Goal: Task Accomplishment & Management: Manage account settings

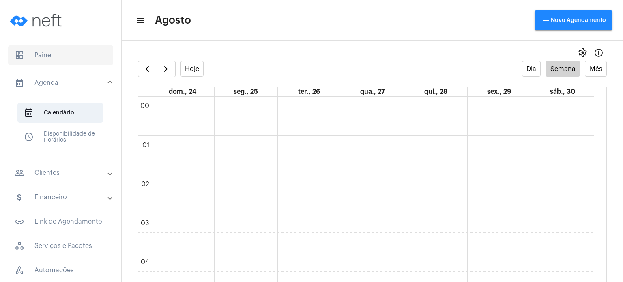
scroll to position [518, 0]
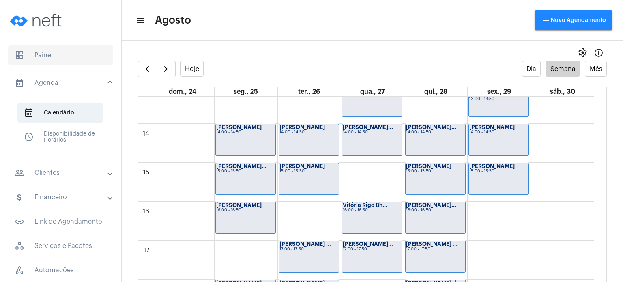
click at [59, 50] on span "dashboard Painel" at bounding box center [60, 54] width 105 height 19
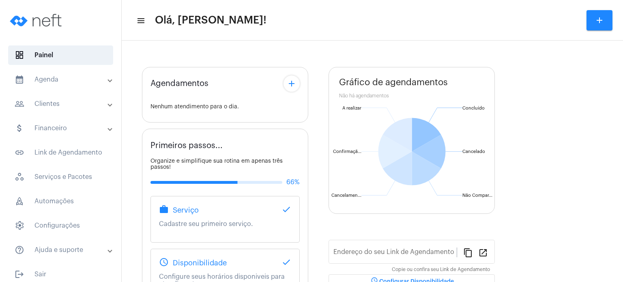
type input "[URL][DOMAIN_NAME]"
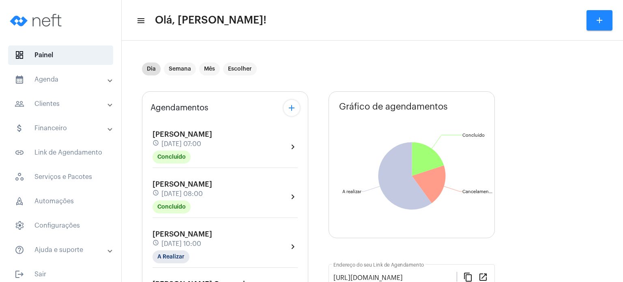
click at [174, 241] on span "[DATE] 10:00" at bounding box center [181, 243] width 40 height 7
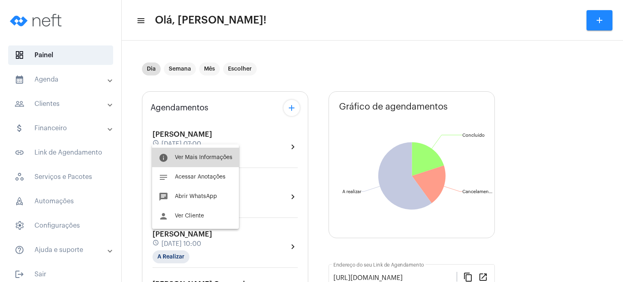
click at [200, 157] on span "Ver Mais Informações" at bounding box center [204, 158] width 58 height 6
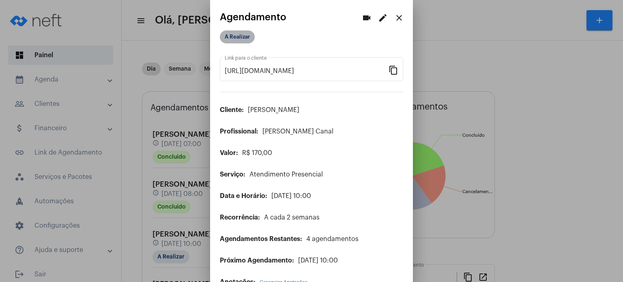
click at [243, 37] on mat-chip "A Realizar" at bounding box center [237, 36] width 35 height 13
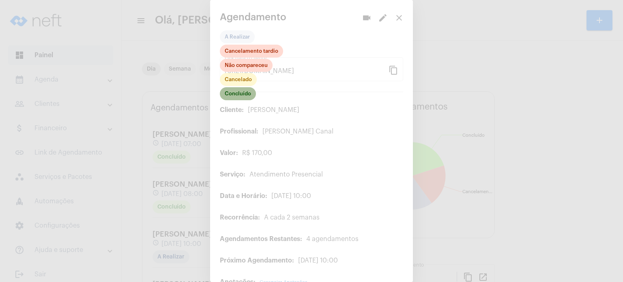
click at [248, 95] on mat-chip "Concluído" at bounding box center [238, 93] width 36 height 13
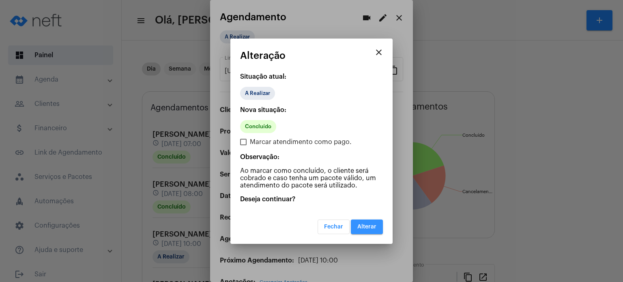
click at [363, 223] on button "Alterar" at bounding box center [367, 226] width 32 height 15
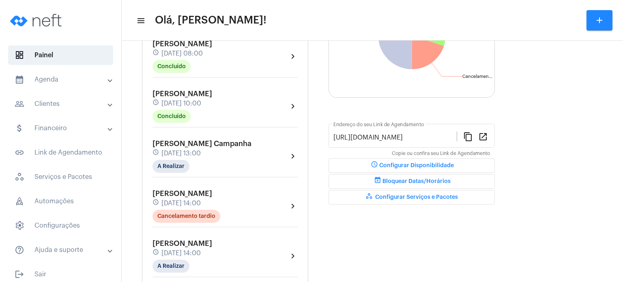
scroll to position [146, 0]
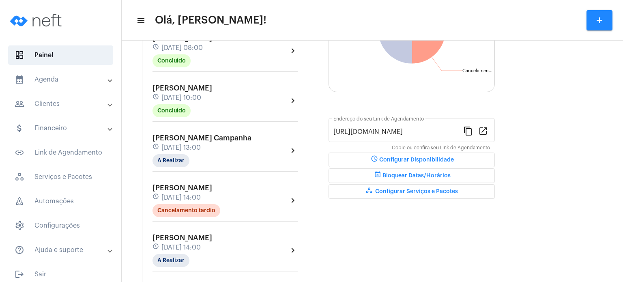
click at [51, 81] on mat-panel-title "calendar_month_outlined Agenda" at bounding box center [62, 80] width 94 height 10
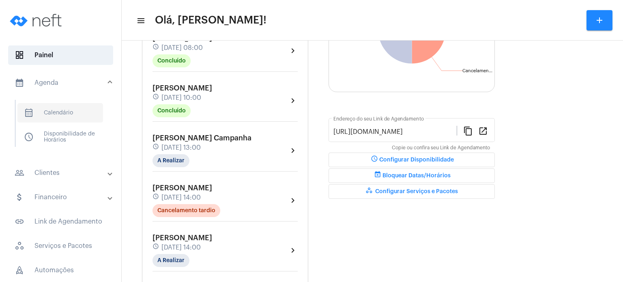
click at [74, 110] on span "calendar_month_outlined Calendário" at bounding box center [60, 112] width 86 height 19
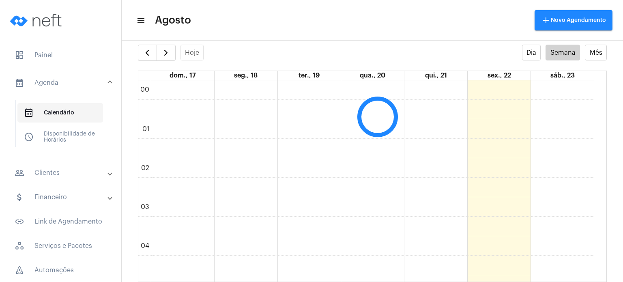
scroll to position [234, 0]
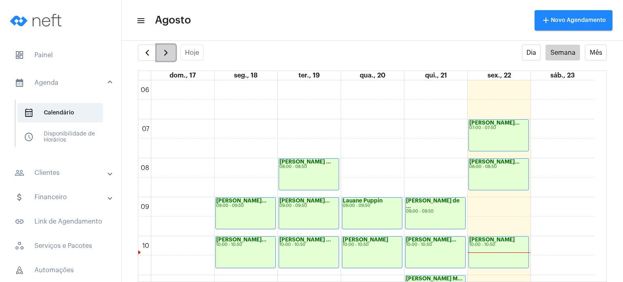
click at [169, 54] on span "button" at bounding box center [166, 53] width 10 height 10
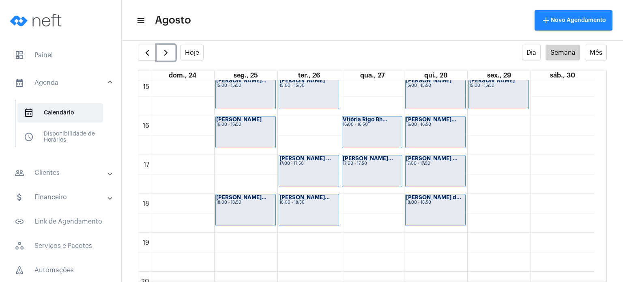
scroll to position [586, 0]
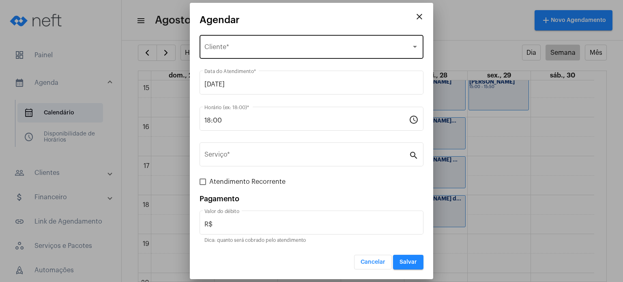
click at [310, 50] on div "Selecione o Cliente" at bounding box center [307, 48] width 207 height 7
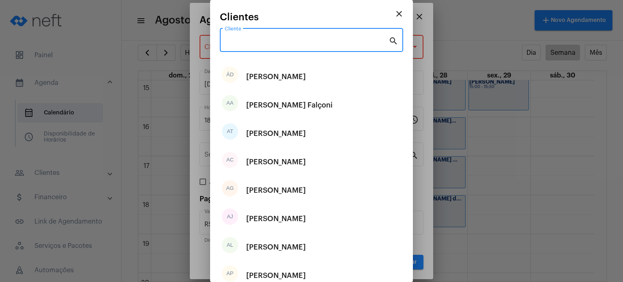
click at [311, 41] on input "Cliente" at bounding box center [307, 41] width 164 height 7
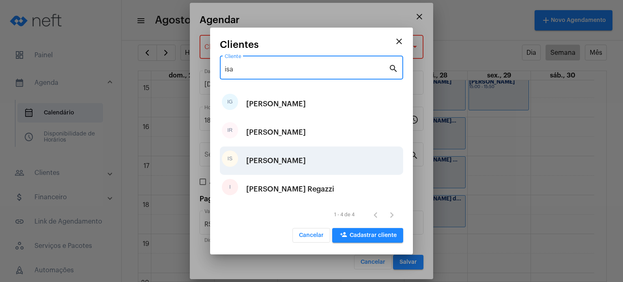
type input "isa"
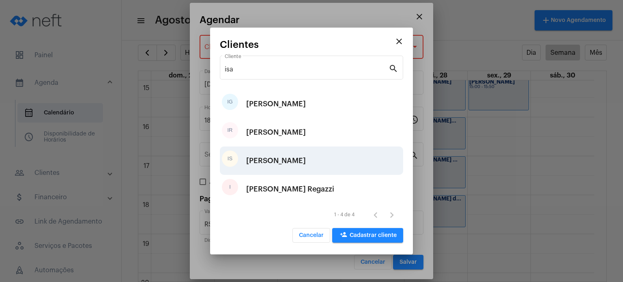
click at [306, 159] on div "[PERSON_NAME]" at bounding box center [276, 160] width 60 height 24
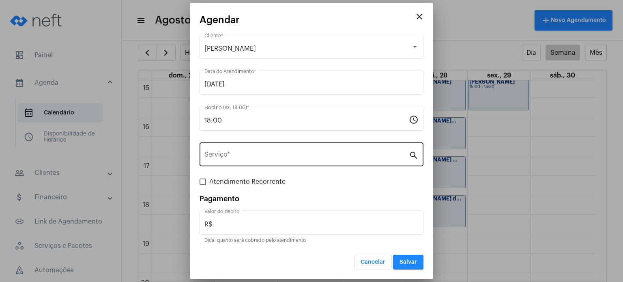
click at [305, 160] on div "Serviço *" at bounding box center [306, 154] width 204 height 26
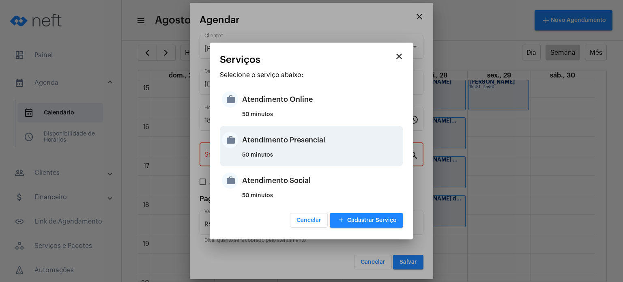
click at [303, 144] on div "Atendimento Presencial" at bounding box center [321, 140] width 159 height 24
type input "Atendimento Presencial"
type input "R$ 170"
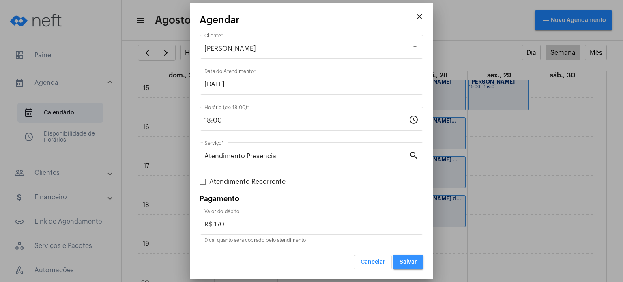
click at [402, 261] on span "Salvar" at bounding box center [408, 262] width 17 height 6
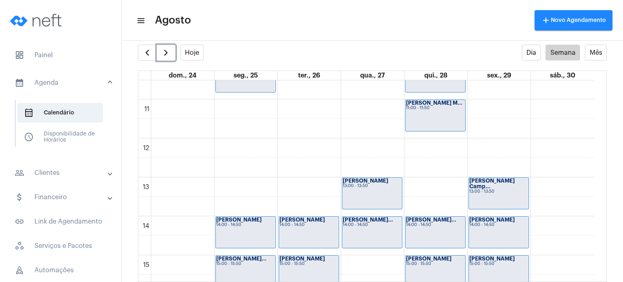
scroll to position [586, 0]
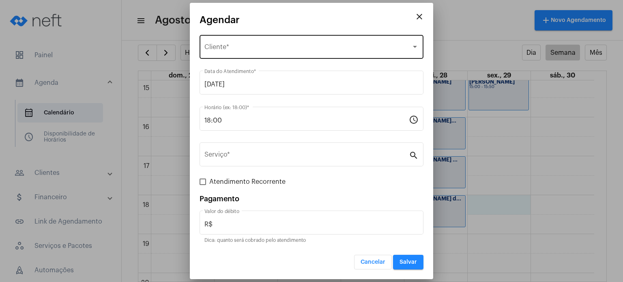
click at [310, 42] on div "Selecione o Cliente Cliente *" at bounding box center [311, 46] width 214 height 26
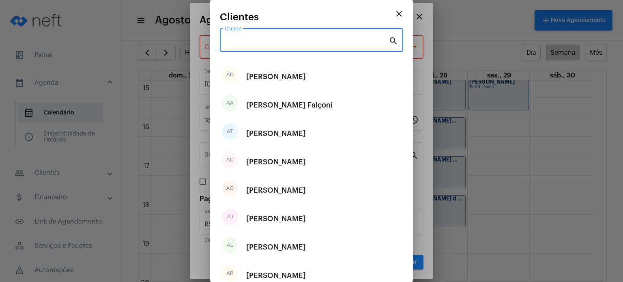
click at [310, 42] on input "Cliente" at bounding box center [307, 41] width 164 height 7
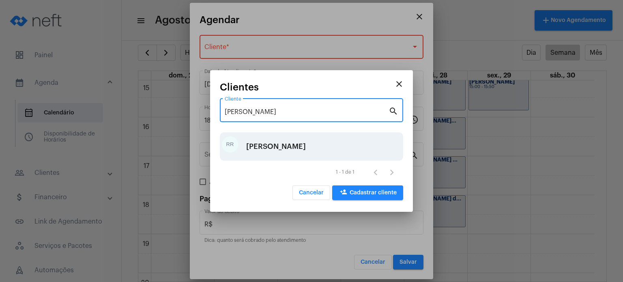
type input "[PERSON_NAME]"
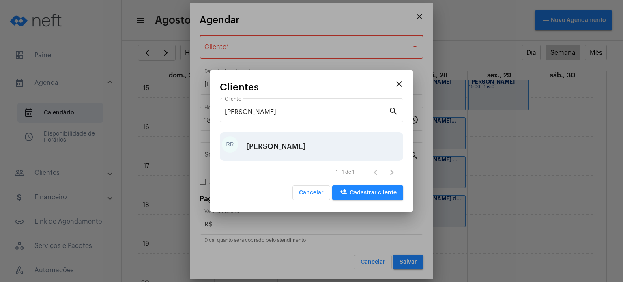
click at [281, 142] on div "[PERSON_NAME]" at bounding box center [276, 146] width 60 height 24
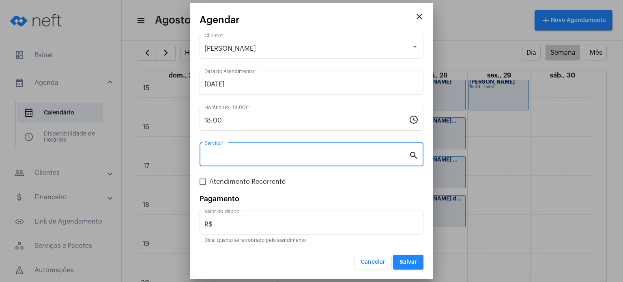
click at [275, 153] on input "Serviço *" at bounding box center [306, 156] width 204 height 7
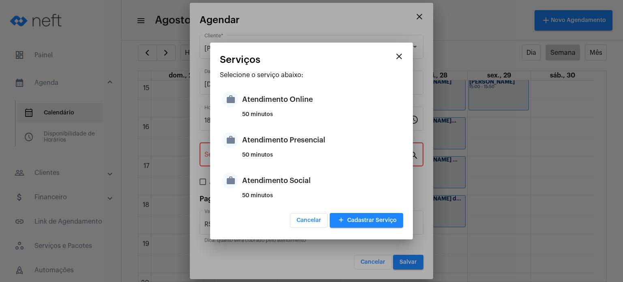
click at [275, 153] on div "50 minutos" at bounding box center [321, 158] width 159 height 12
type input "Atendimento Presencial"
type input "R$ 170"
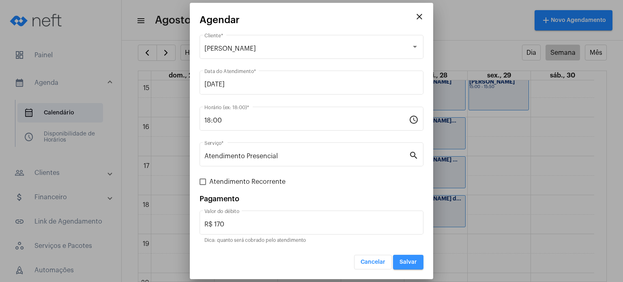
click at [409, 263] on span "Salvar" at bounding box center [408, 262] width 17 height 6
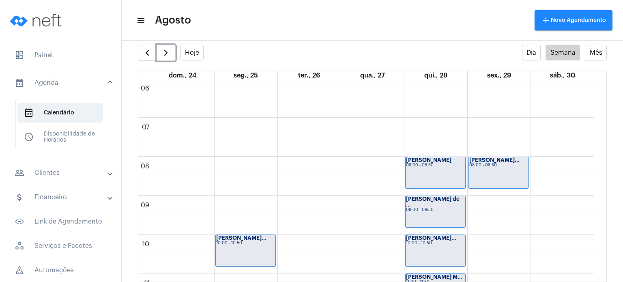
scroll to position [234, 0]
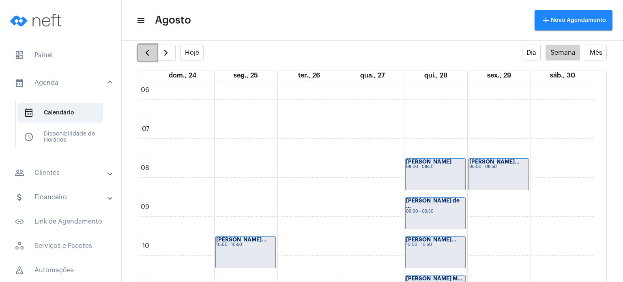
click at [146, 50] on span "button" at bounding box center [147, 53] width 10 height 10
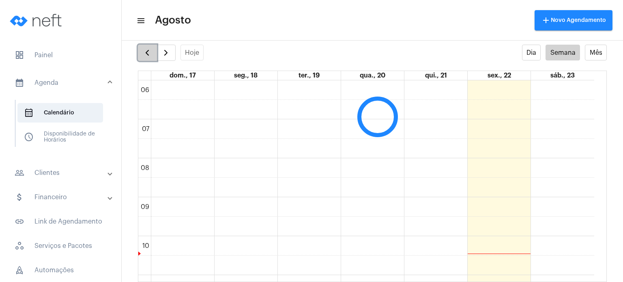
scroll to position [234, 0]
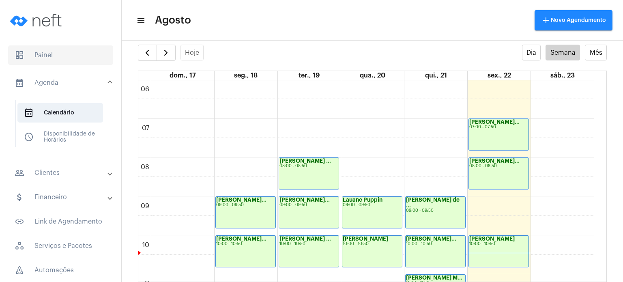
click at [43, 56] on span "dashboard Painel" at bounding box center [60, 54] width 105 height 19
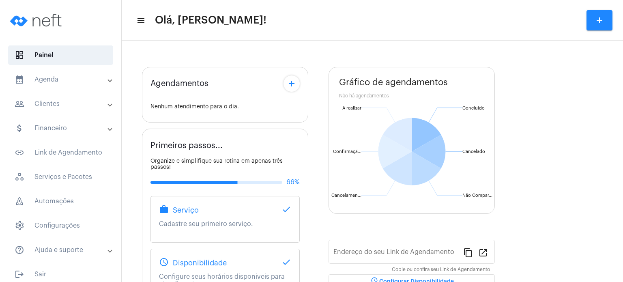
type input "[URL][DOMAIN_NAME]"
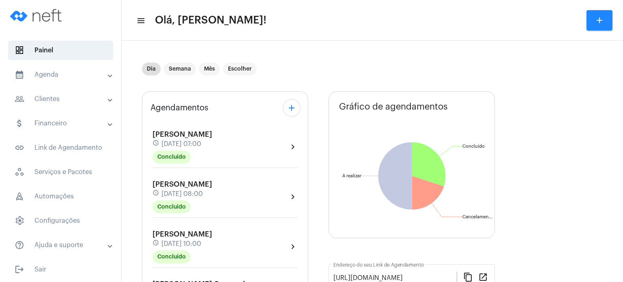
scroll to position [6, 0]
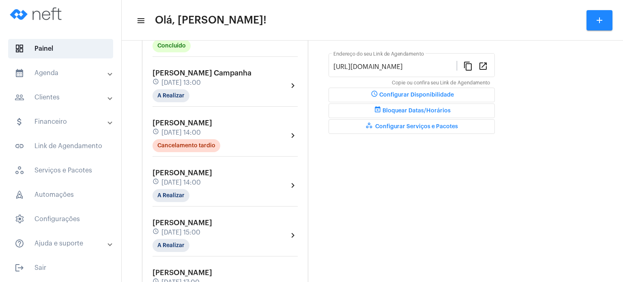
scroll to position [227, 0]
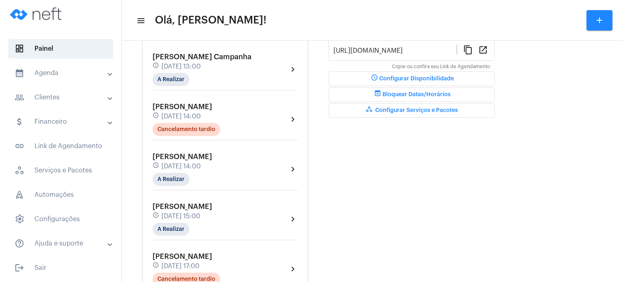
click at [140, 121] on div "Dia Semana Mês Escolher Agendamentos add [PERSON_NAME] Colodetti schedule [DATE…" at bounding box center [372, 243] width 493 height 852
click at [132, 148] on div "Dia Semana Mês Escolher Agendamentos add [PERSON_NAME] Colodetti schedule [DATE…" at bounding box center [372, 243] width 493 height 852
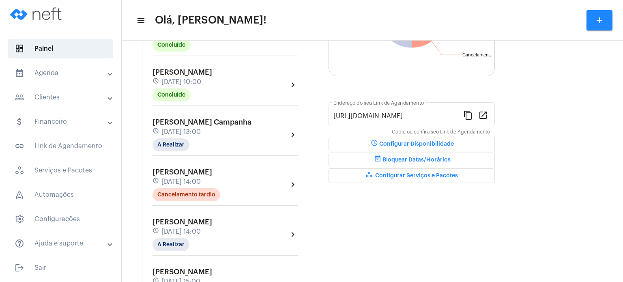
scroll to position [146, 0]
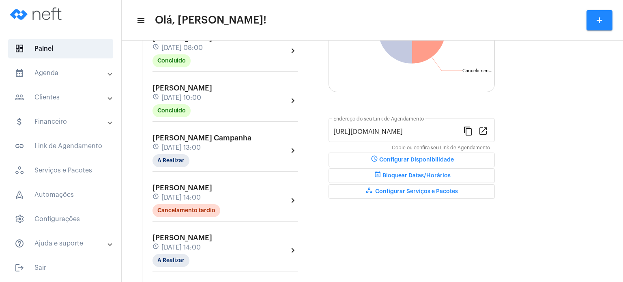
click at [185, 95] on span "[DATE] 10:00" at bounding box center [181, 97] width 40 height 7
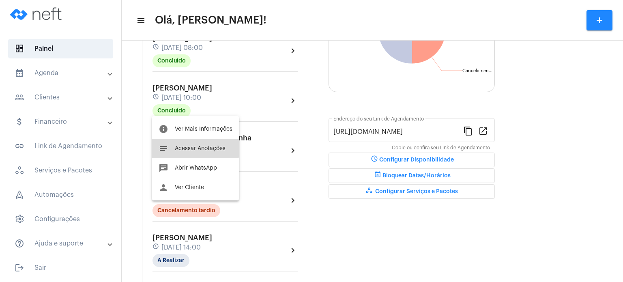
click at [187, 144] on button "notes Acessar Anotações" at bounding box center [195, 148] width 87 height 19
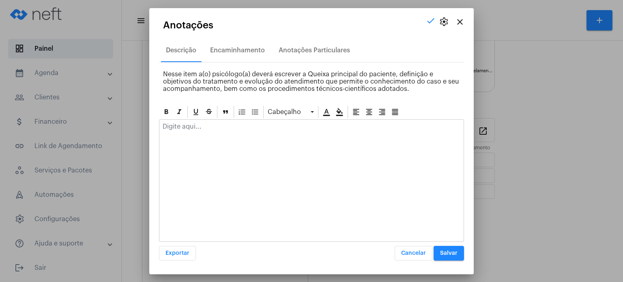
click at [191, 125] on p at bounding box center [312, 126] width 298 height 7
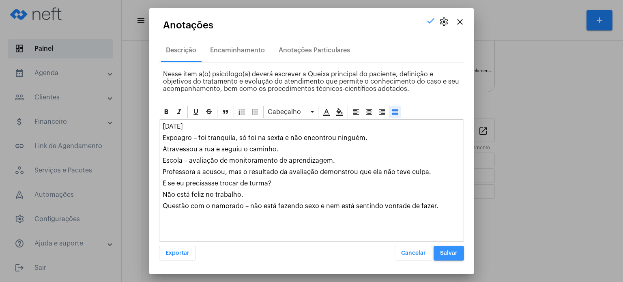
click at [453, 252] on span "Salvar" at bounding box center [448, 253] width 17 height 6
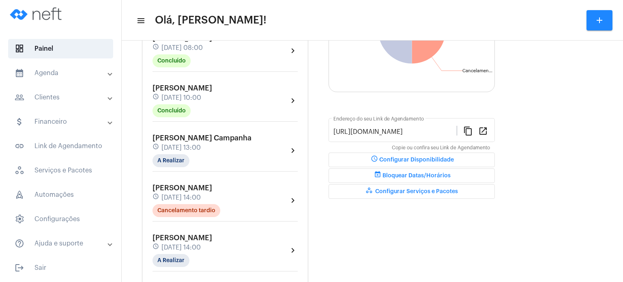
click at [212, 91] on div "[PERSON_NAME] schedule [DATE] 10:00 Concluído" at bounding box center [183, 100] width 60 height 33
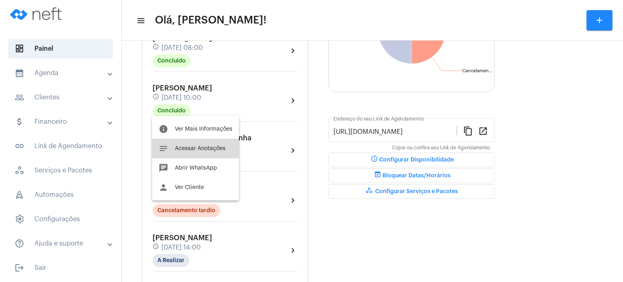
click at [209, 141] on button "notes Acessar Anotações" at bounding box center [195, 148] width 87 height 19
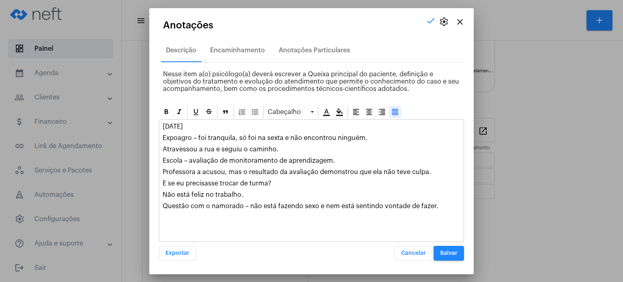
click at [447, 252] on span "Salvar" at bounding box center [448, 253] width 17 height 6
